Goal: Information Seeking & Learning: Learn about a topic

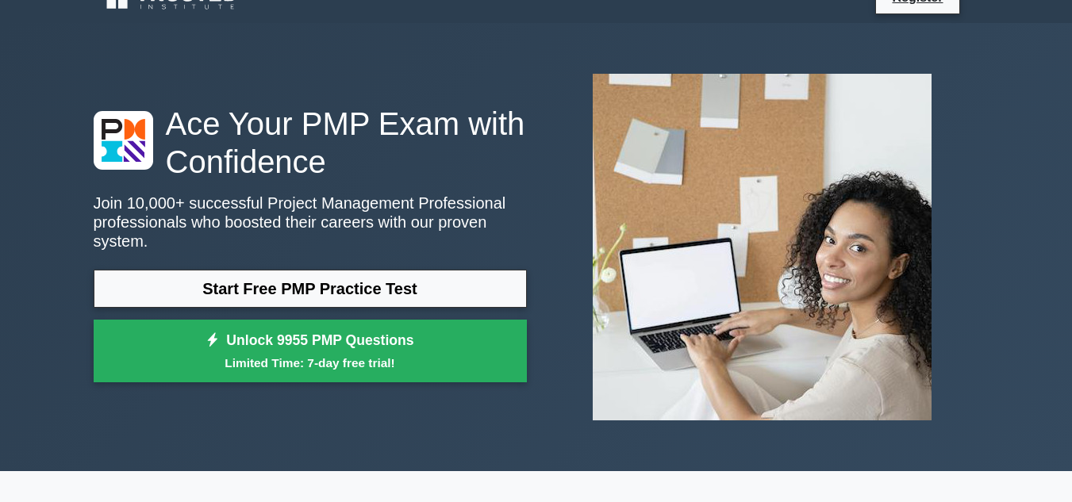
scroll to position [29, 0]
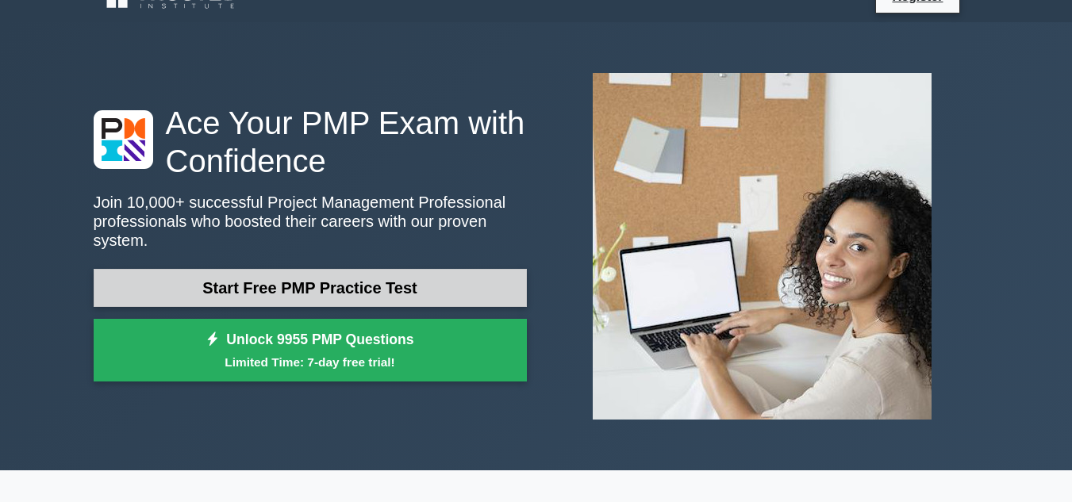
click at [312, 269] on link "Start Free PMP Practice Test" at bounding box center [310, 288] width 433 height 38
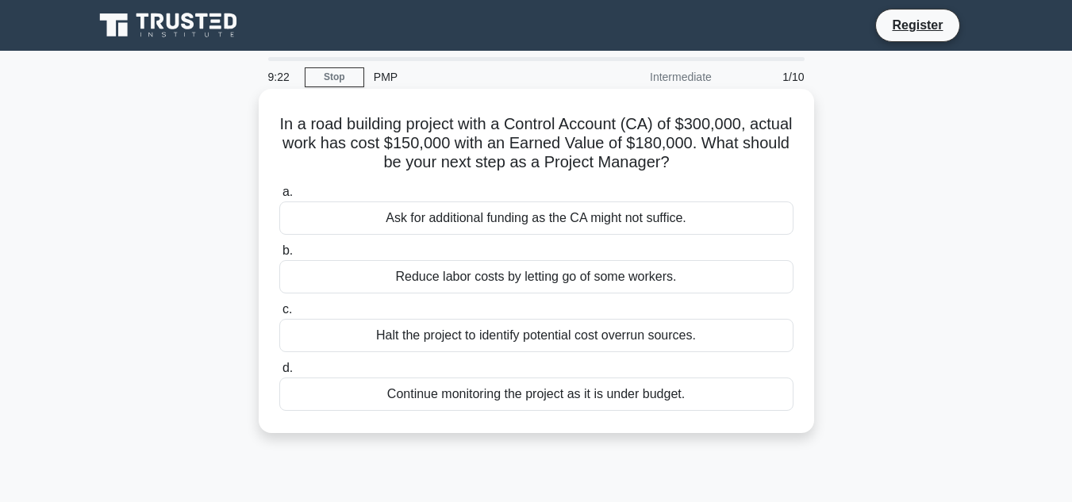
click at [510, 396] on div "Continue monitoring the project as it is under budget." at bounding box center [536, 394] width 514 height 33
click at [279, 374] on input "d. Continue monitoring the project as it is under budget." at bounding box center [279, 368] width 0 height 10
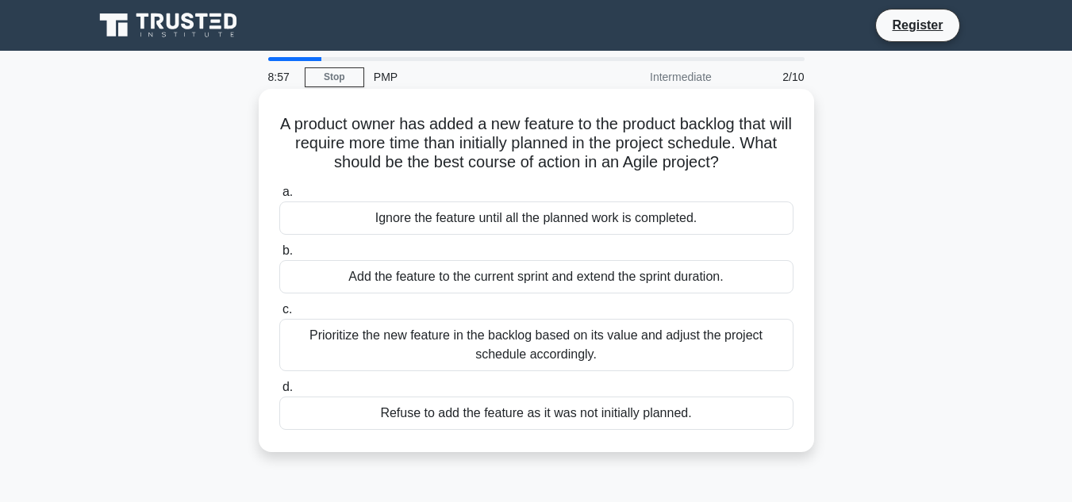
click at [608, 351] on div "Prioritize the new feature in the backlog based on its value and adjust the pro…" at bounding box center [536, 345] width 514 height 52
click at [279, 315] on input "c. Prioritize the new feature in the backlog based on its value and adjust the …" at bounding box center [279, 310] width 0 height 10
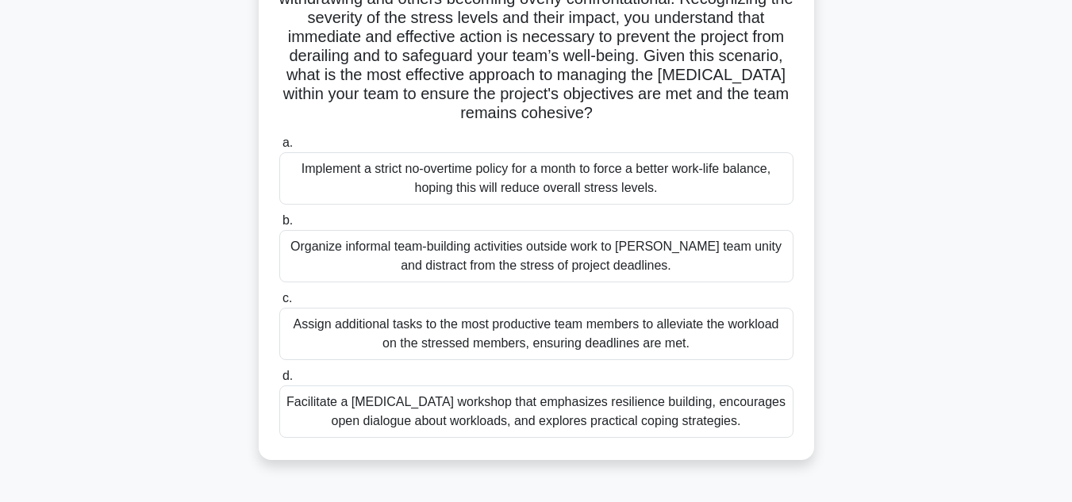
scroll to position [263, 0]
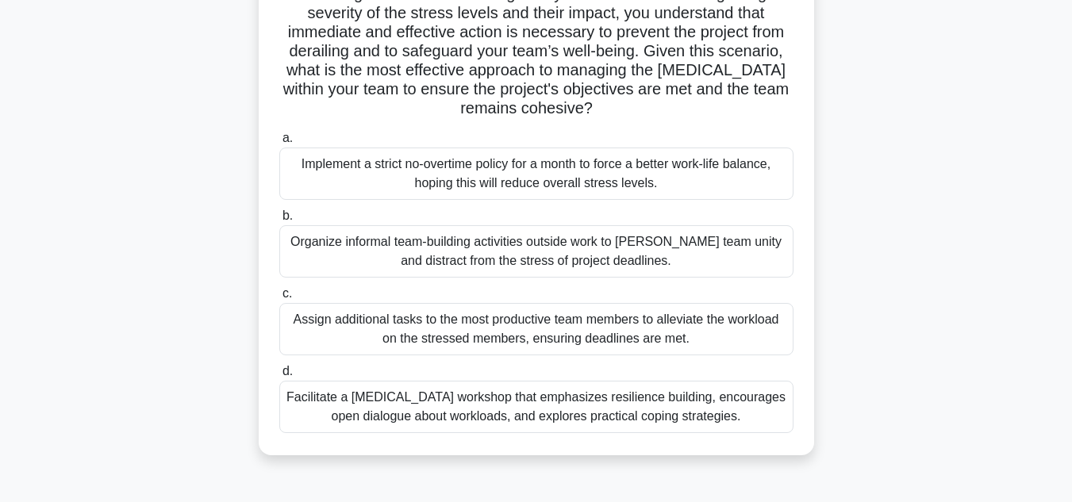
click at [503, 260] on div "Organize informal team-building activities outside work to foster team unity an…" at bounding box center [536, 251] width 514 height 52
click at [279, 221] on input "b. Organize informal team-building activities outside work to foster team unity…" at bounding box center [279, 216] width 0 height 10
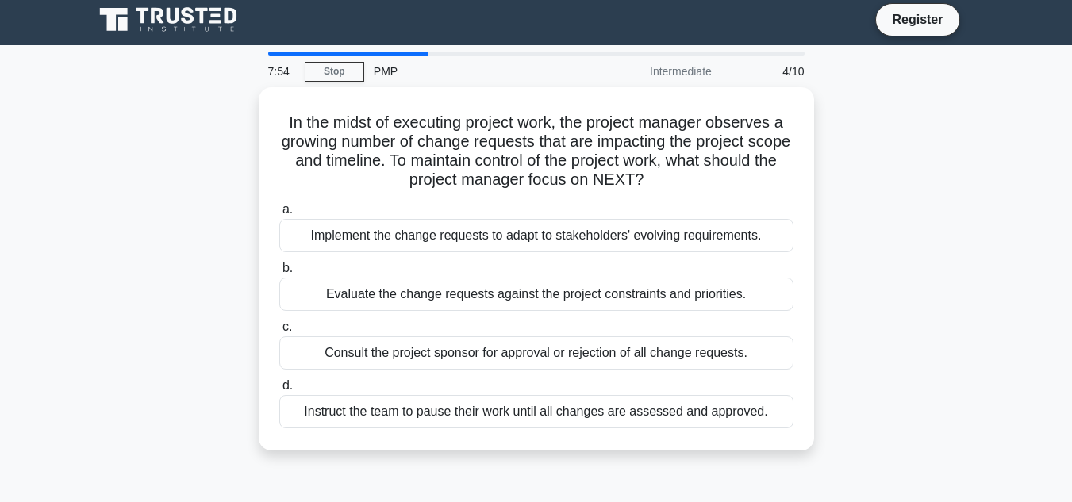
scroll to position [0, 0]
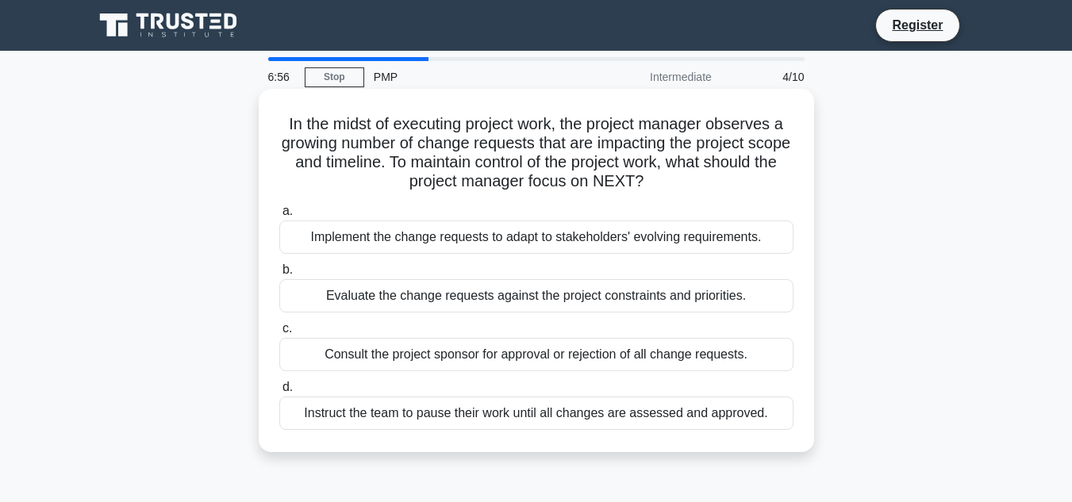
click at [521, 301] on div "Evaluate the change requests against the project constraints and priorities." at bounding box center [536, 295] width 514 height 33
click at [279, 275] on input "b. Evaluate the change requests against the project constraints and priorities." at bounding box center [279, 270] width 0 height 10
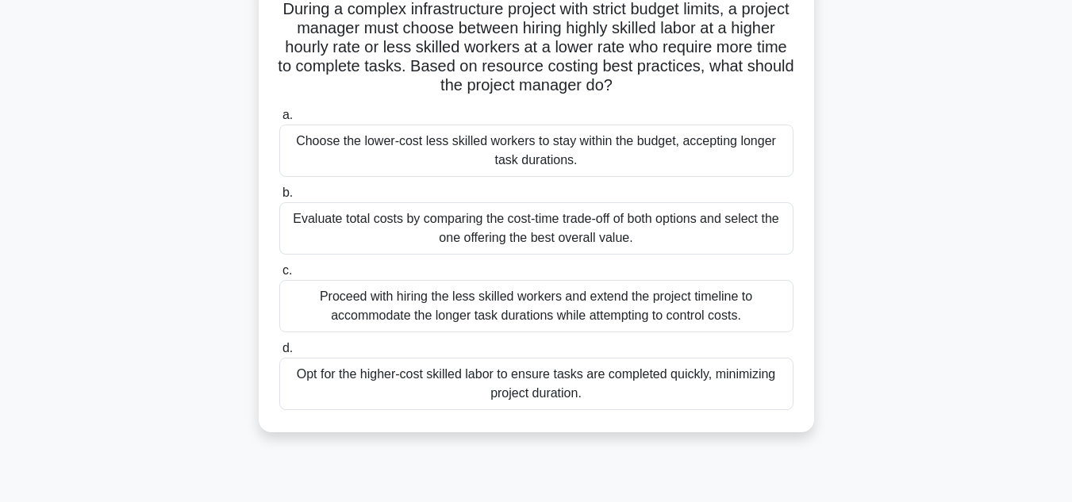
scroll to position [116, 0]
click at [560, 234] on div "Evaluate total costs by comparing the cost-time trade-off of both options and s…" at bounding box center [536, 228] width 514 height 52
click at [279, 198] on input "b. Evaluate total costs by comparing the cost-time trade-off of both options an…" at bounding box center [279, 192] width 0 height 10
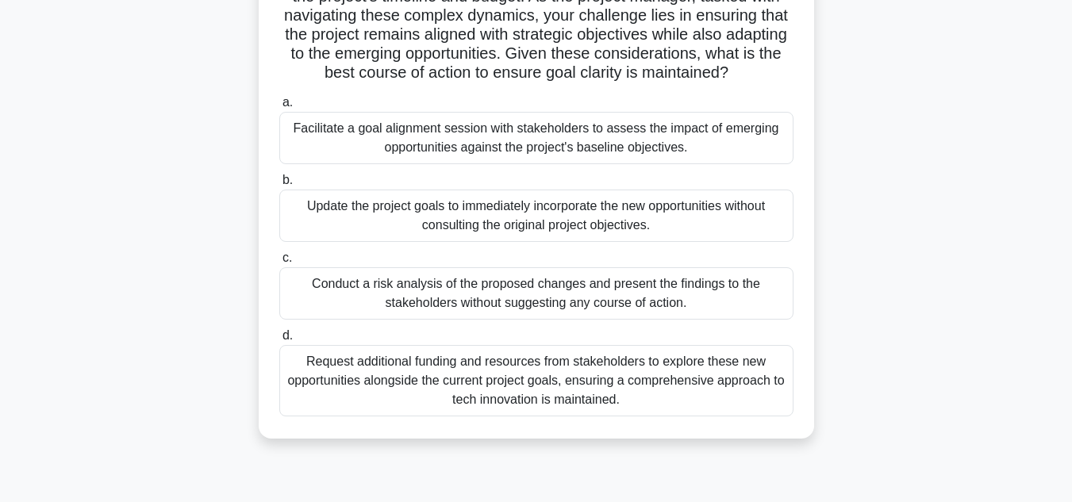
scroll to position [301, 0]
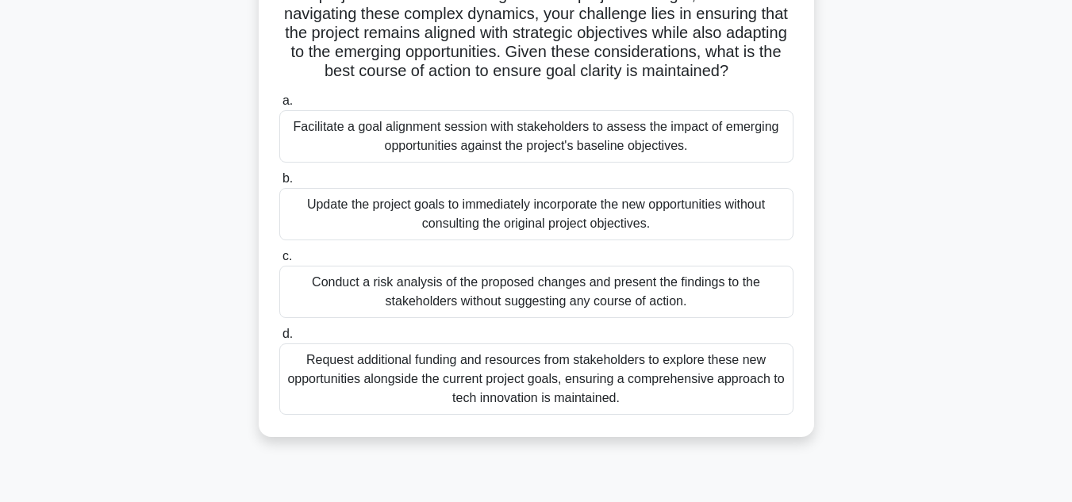
click at [575, 155] on div "Facilitate a goal alignment session with stakeholders to assess the impact of e…" at bounding box center [536, 136] width 514 height 52
click at [279, 106] on input "a. Facilitate a goal alignment session with stakeholders to assess the impact o…" at bounding box center [279, 101] width 0 height 10
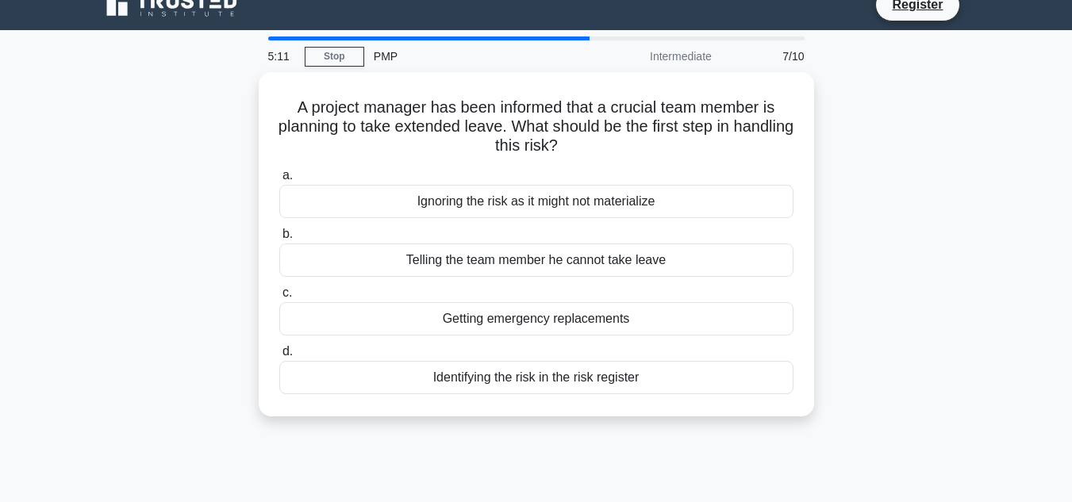
scroll to position [0, 0]
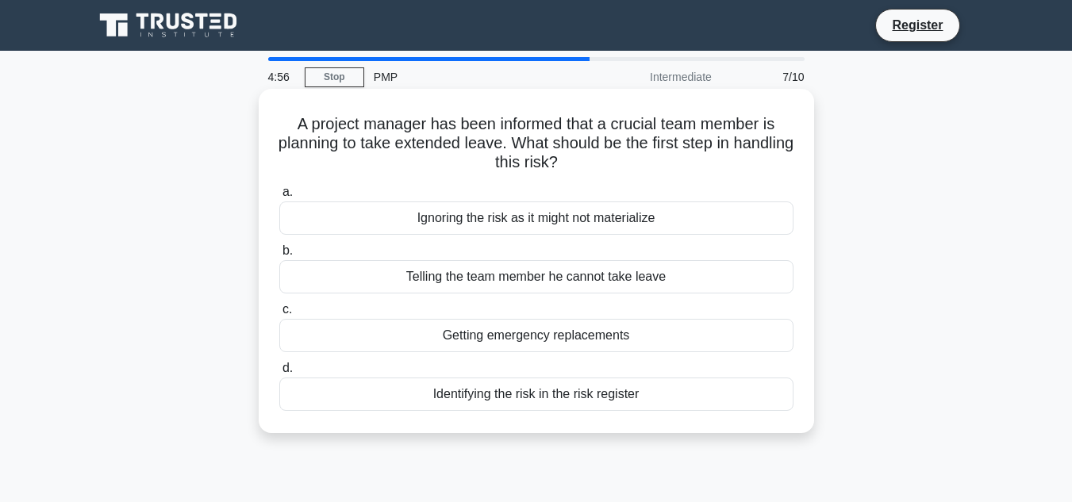
click at [579, 402] on div "Identifying the risk in the risk register" at bounding box center [536, 394] width 514 height 33
click at [279, 374] on input "d. Identifying the risk in the risk register" at bounding box center [279, 368] width 0 height 10
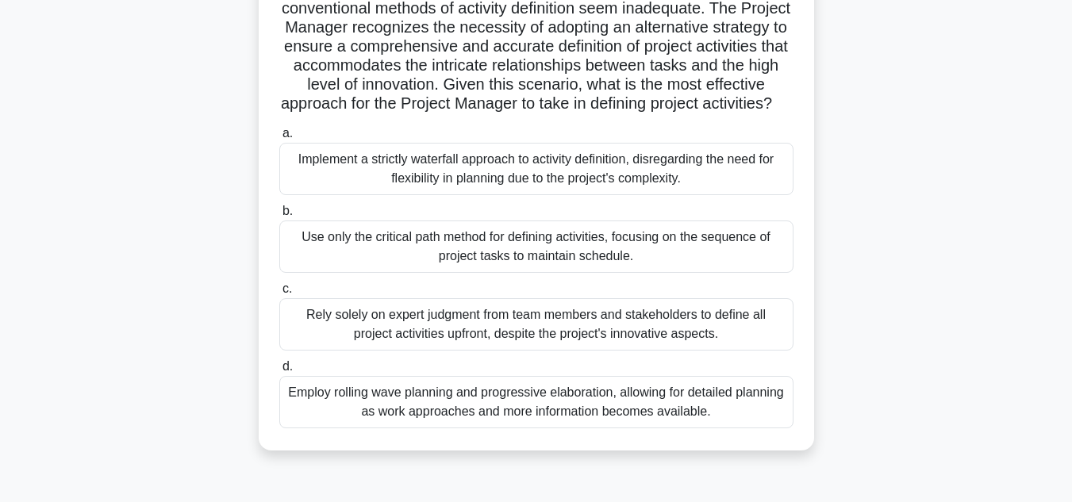
scroll to position [235, 0]
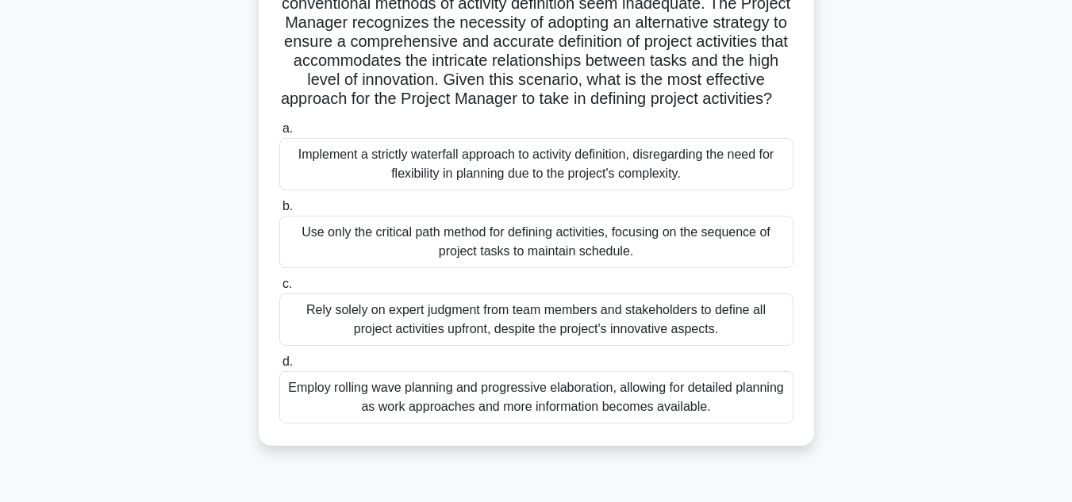
click at [542, 262] on div "Use only the critical path method for defining activities, focusing on the sequ…" at bounding box center [536, 242] width 514 height 52
click at [279, 212] on input "b. Use only the critical path method for defining activities, focusing on the s…" at bounding box center [279, 207] width 0 height 10
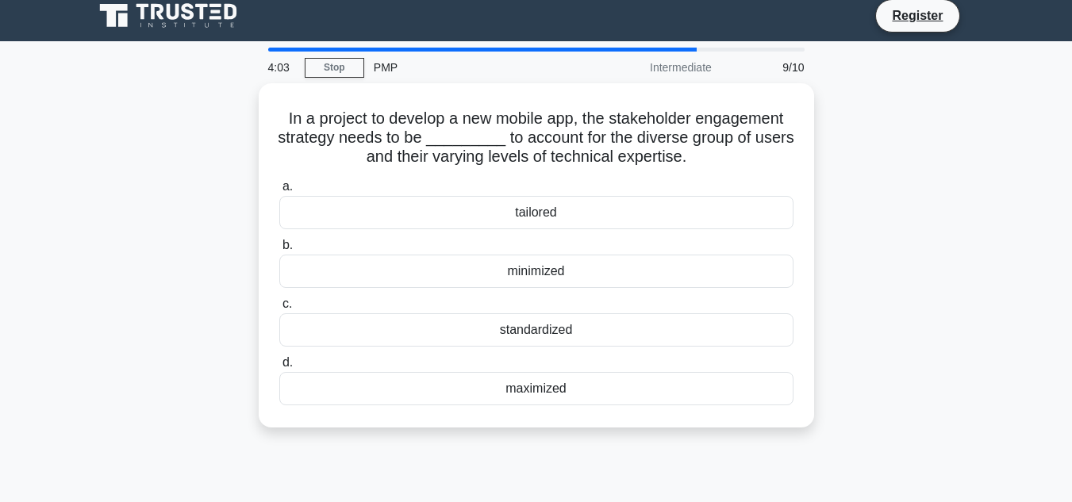
scroll to position [0, 0]
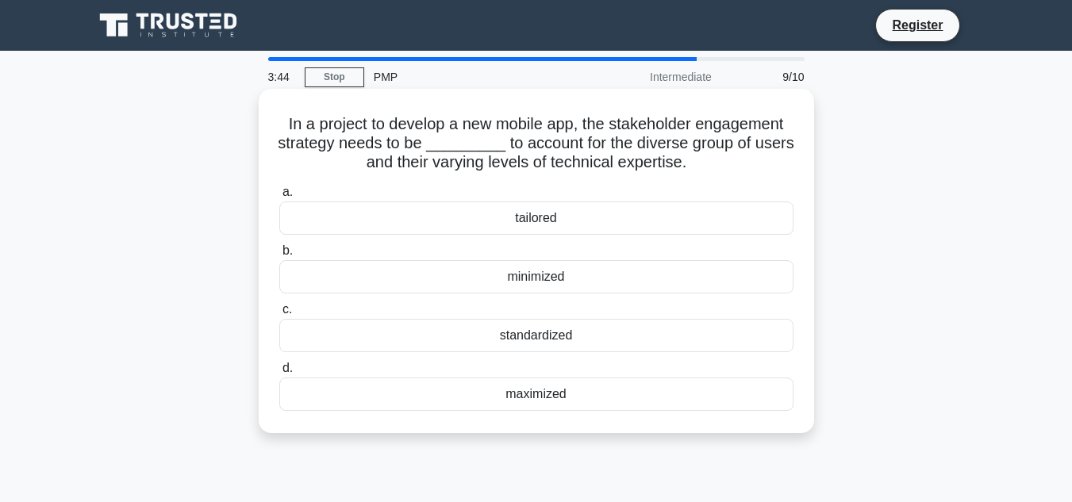
click at [540, 220] on div "tailored" at bounding box center [536, 218] width 514 height 33
click at [279, 198] on input "a. tailored" at bounding box center [279, 192] width 0 height 10
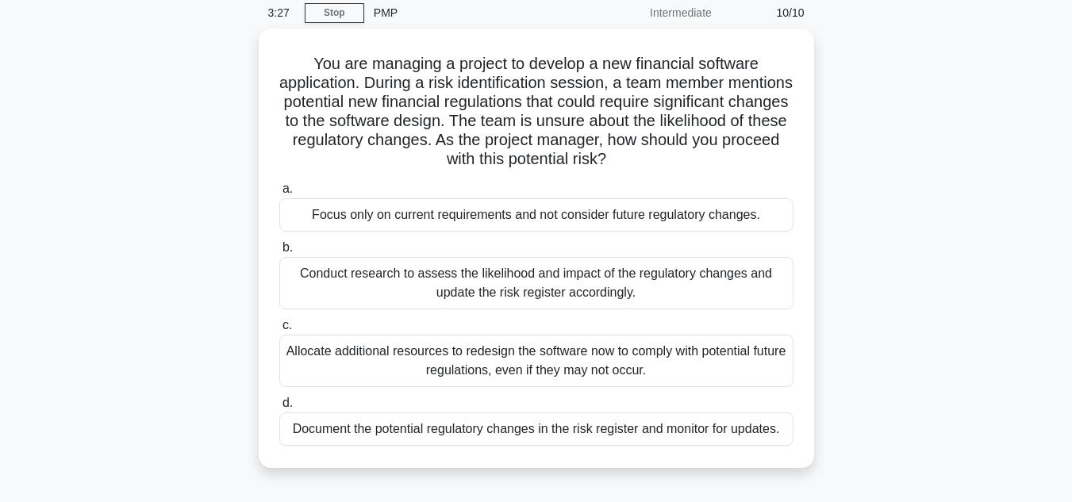
scroll to position [67, 0]
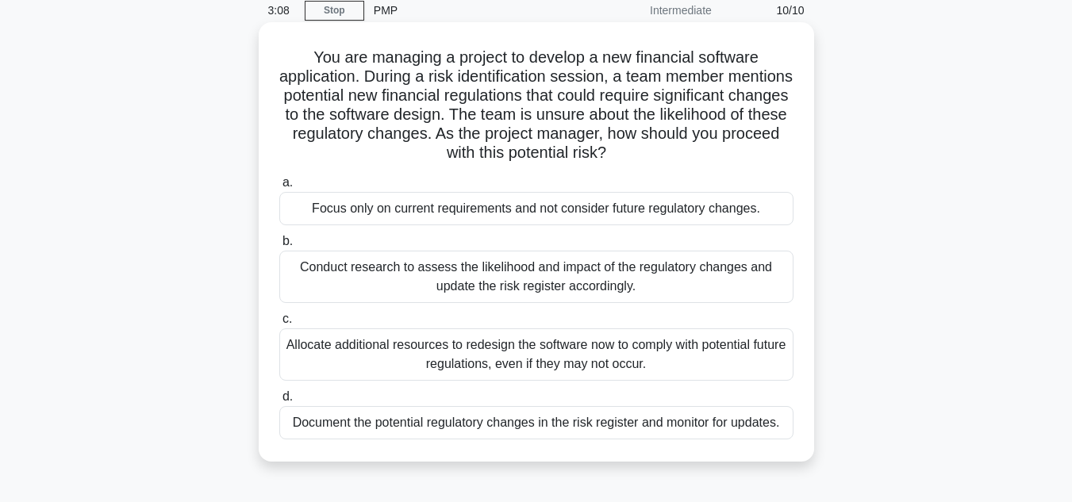
click at [485, 432] on div "Document the potential regulatory changes in the risk register and monitor for …" at bounding box center [536, 422] width 514 height 33
click at [279, 402] on input "d. Document the potential regulatory changes in the risk register and monitor f…" at bounding box center [279, 397] width 0 height 10
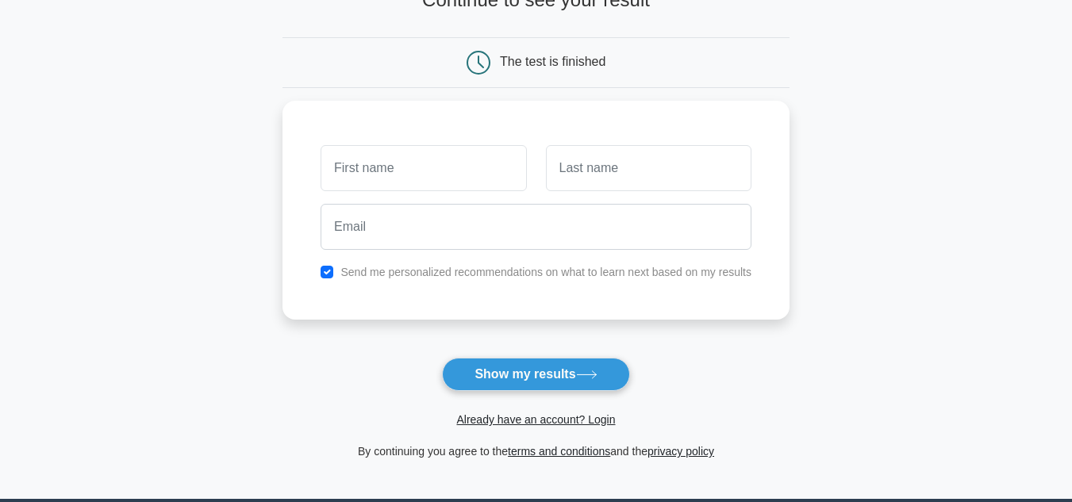
scroll to position [116, 0]
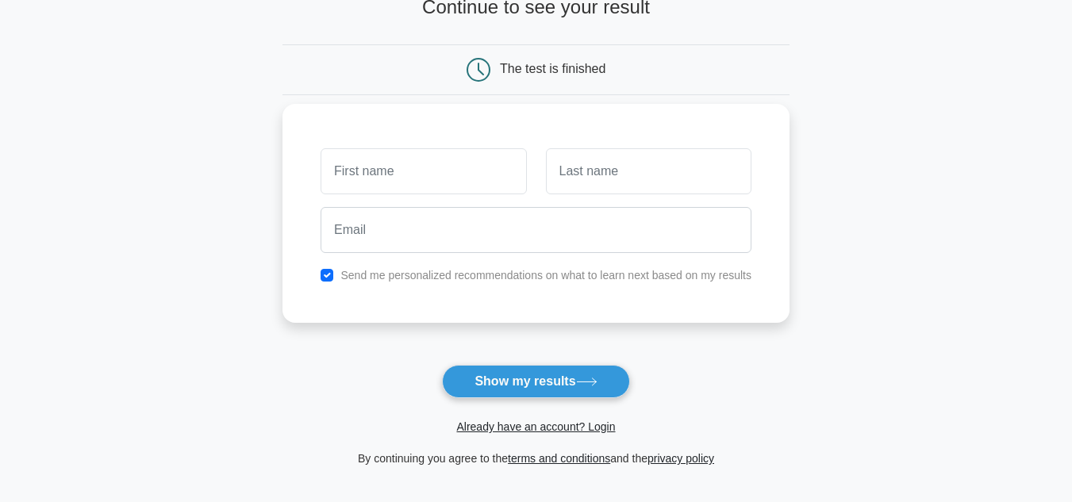
click at [439, 170] on input "text" at bounding box center [424, 171] width 206 height 46
type input "[PERSON_NAME]"
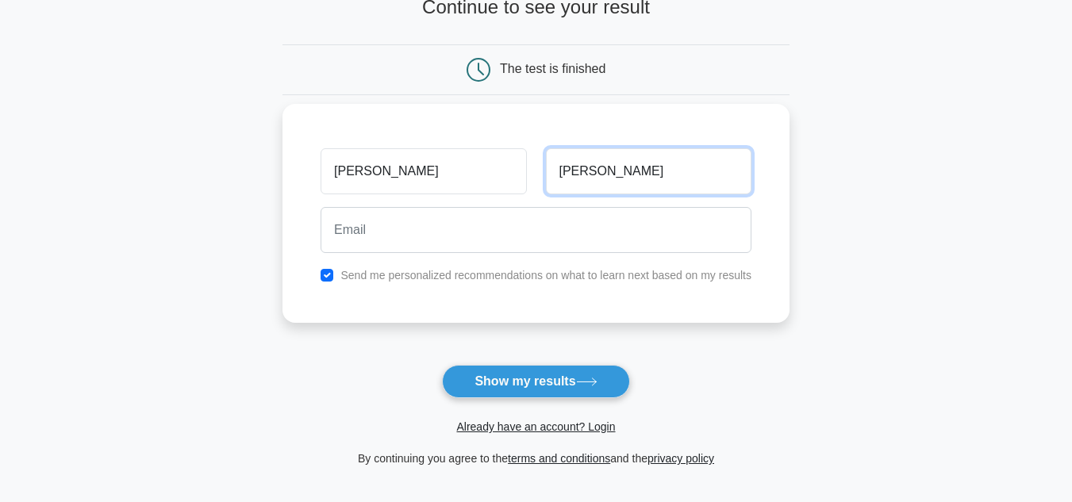
type input "[PERSON_NAME]"
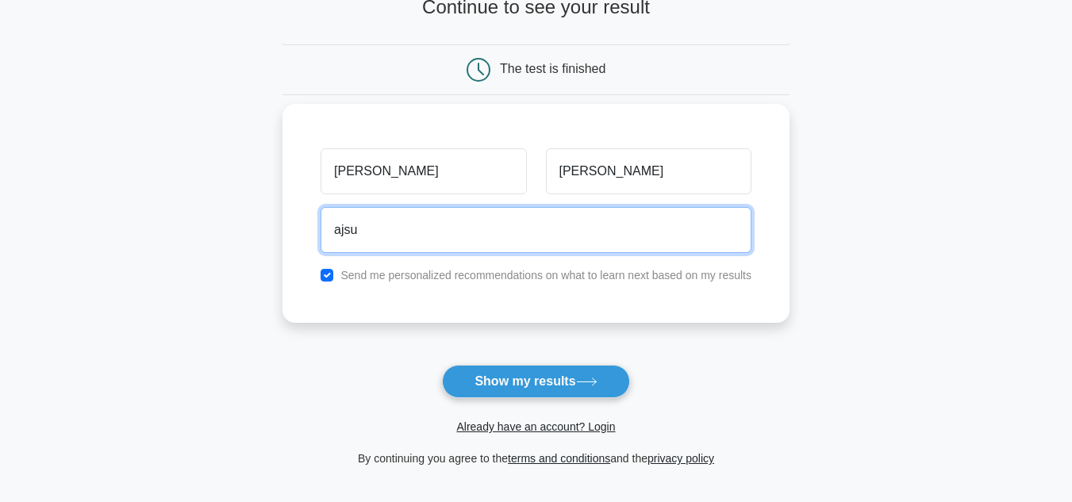
type input "[EMAIL_ADDRESS][DOMAIN_NAME]"
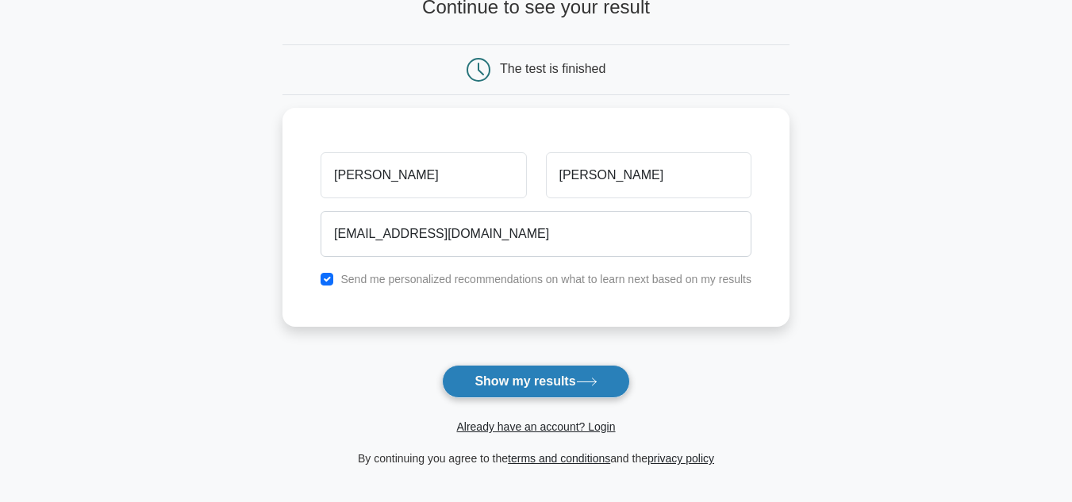
click at [519, 380] on button "Show my results" at bounding box center [535, 381] width 187 height 33
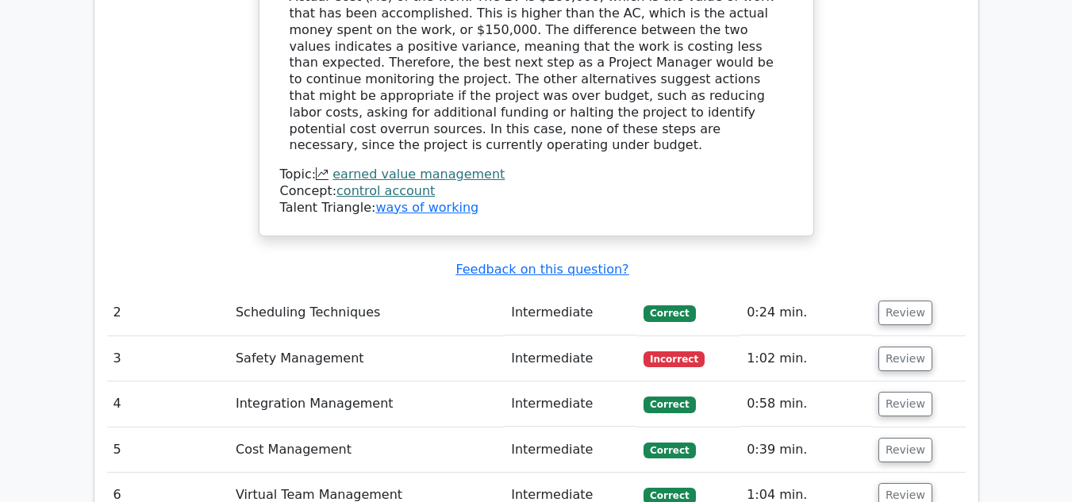
scroll to position [2018, 0]
click at [909, 348] on button "Review" at bounding box center [906, 360] width 54 height 25
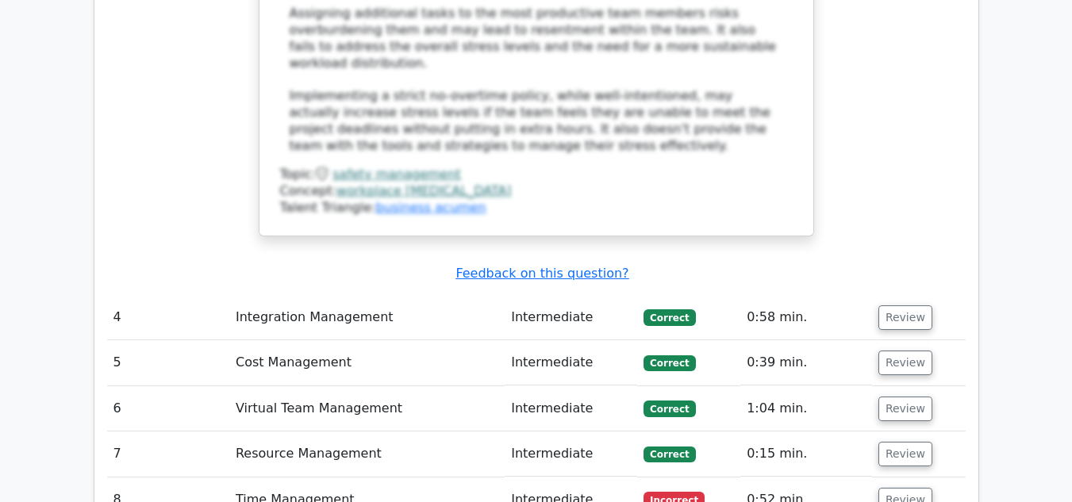
scroll to position [3331, 0]
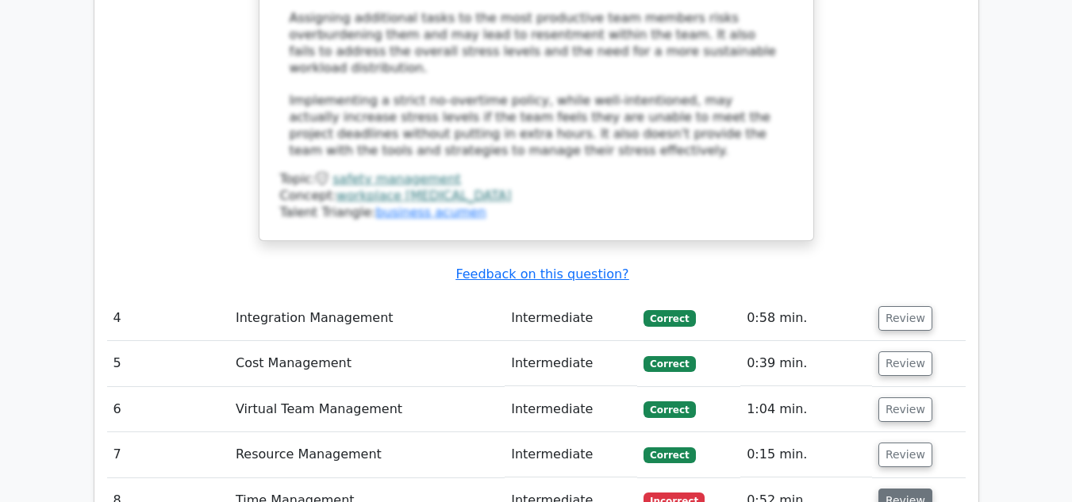
click at [906, 489] on button "Review" at bounding box center [906, 501] width 54 height 25
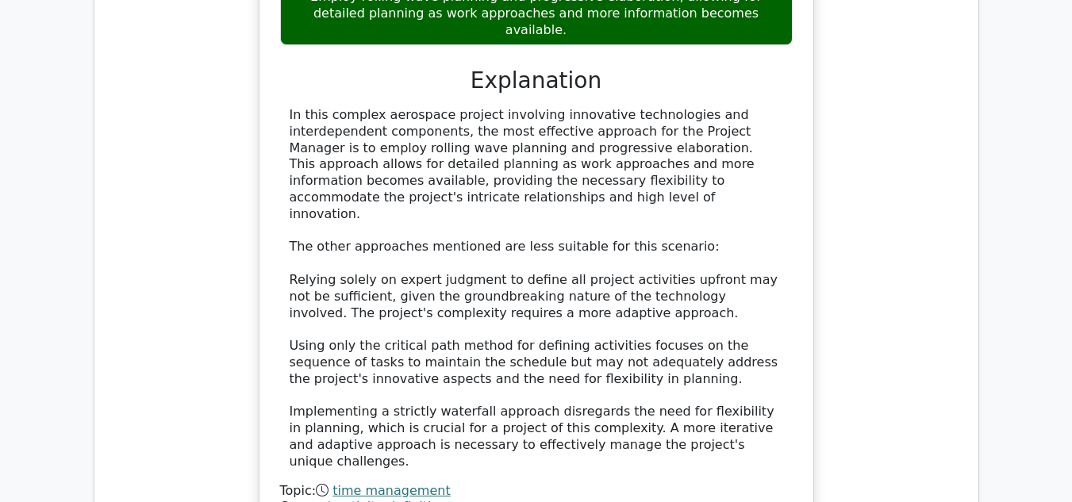
scroll to position [4419, 0]
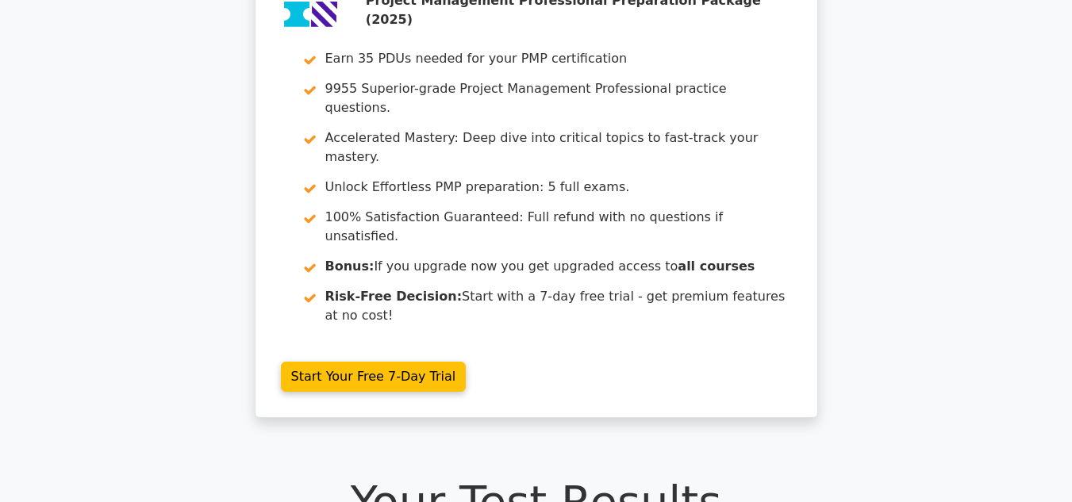
scroll to position [0, 0]
